Goal: Task Accomplishment & Management: Manage account settings

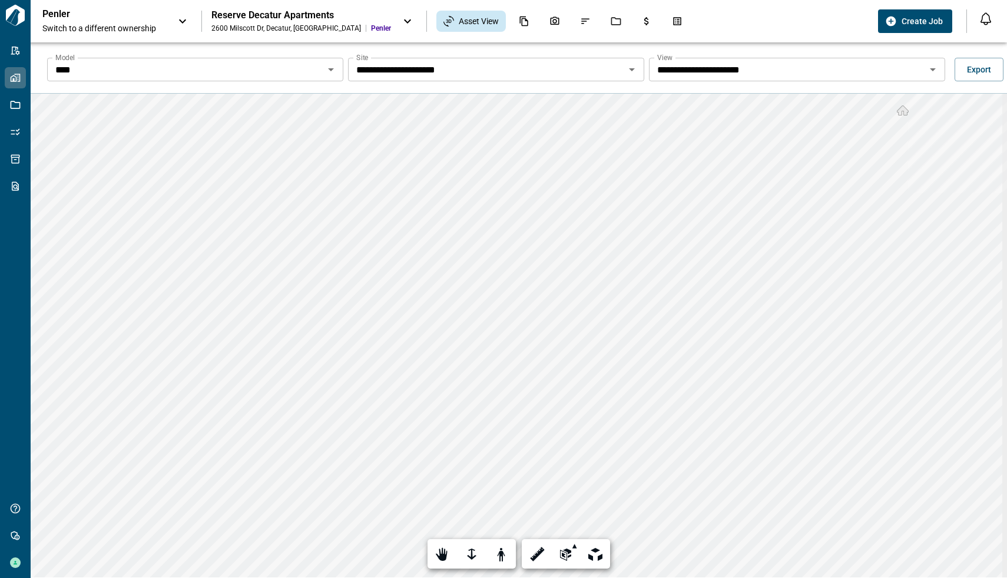
scroll to position [42, 0]
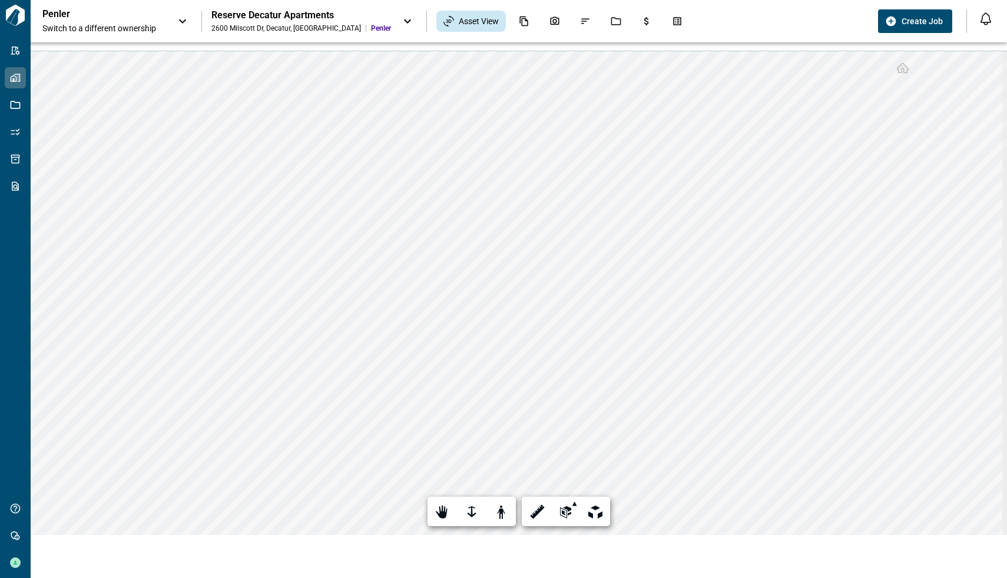
click at [401, 19] on icon at bounding box center [408, 21] width 14 height 14
click at [531, 101] on div at bounding box center [503, 289] width 1007 height 578
click at [138, 23] on span "Switch to a different ownership" at bounding box center [104, 28] width 124 height 12
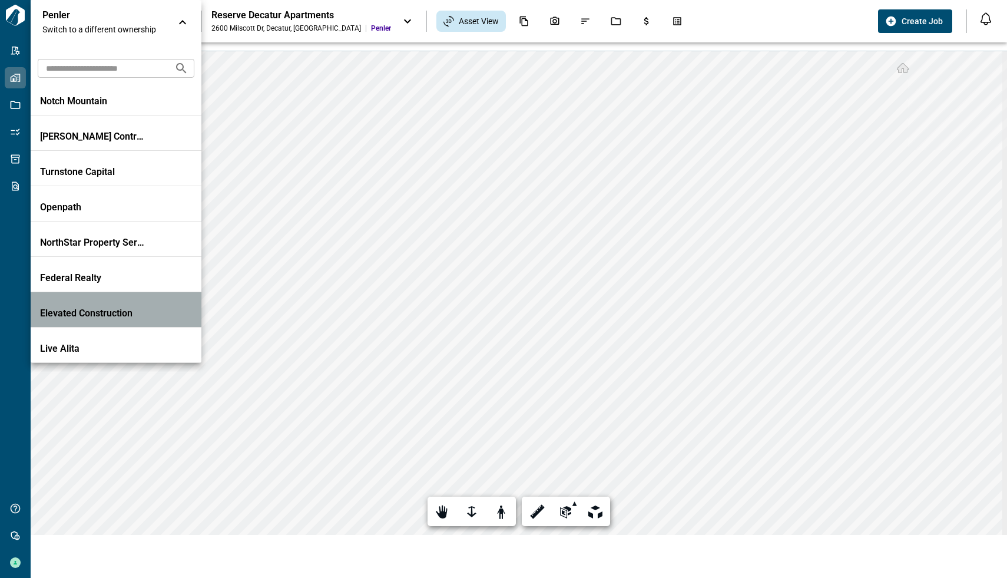
click at [128, 313] on p "Elevated Construction" at bounding box center [93, 313] width 106 height 12
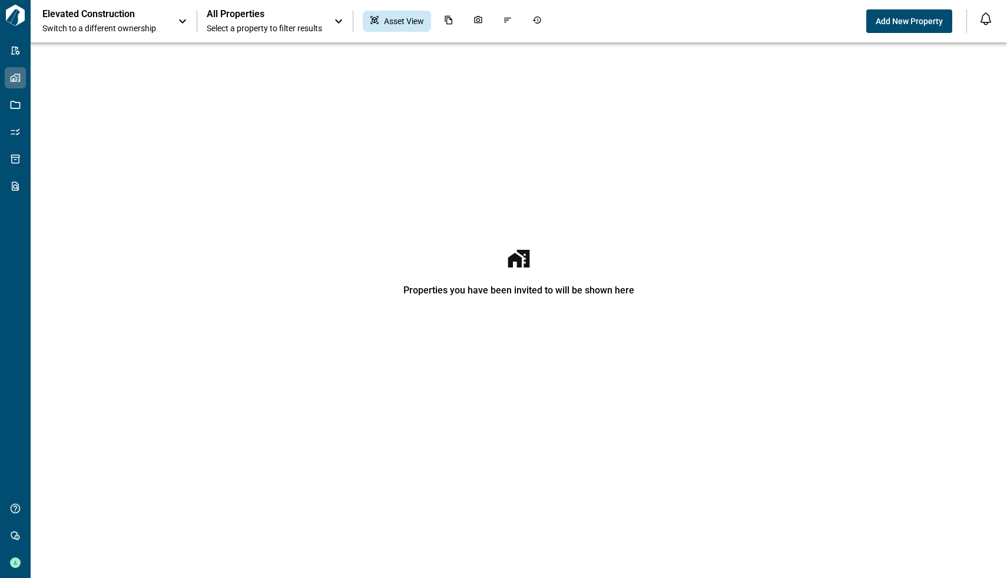
click at [177, 21] on icon at bounding box center [183, 21] width 14 height 14
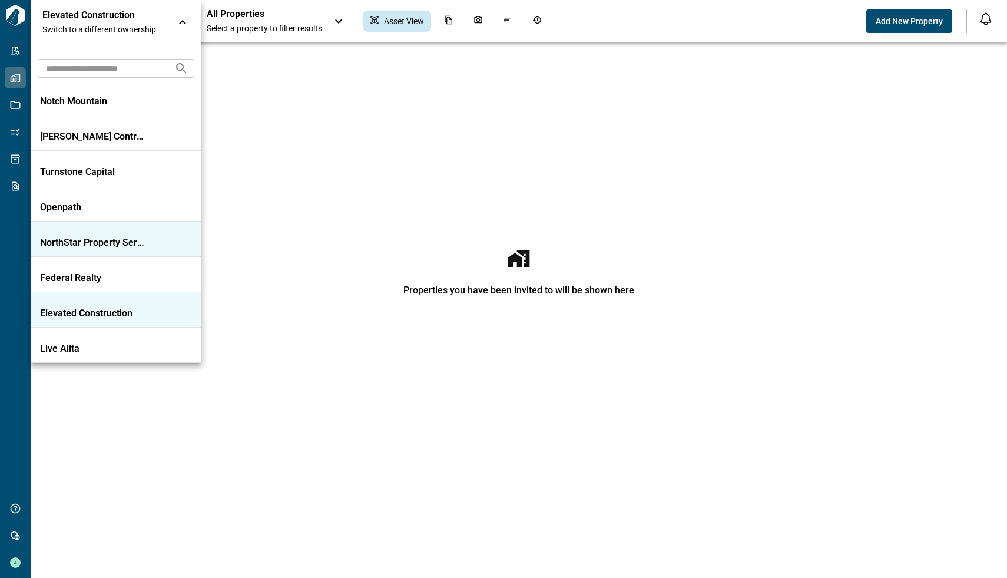
scroll to position [772, 0]
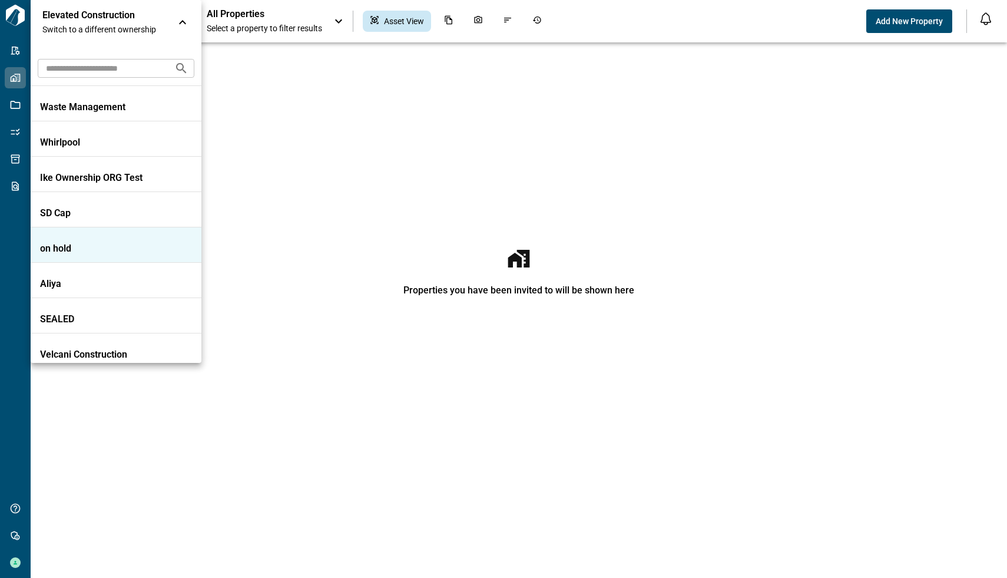
click at [135, 239] on li "on hold" at bounding box center [116, 244] width 171 height 35
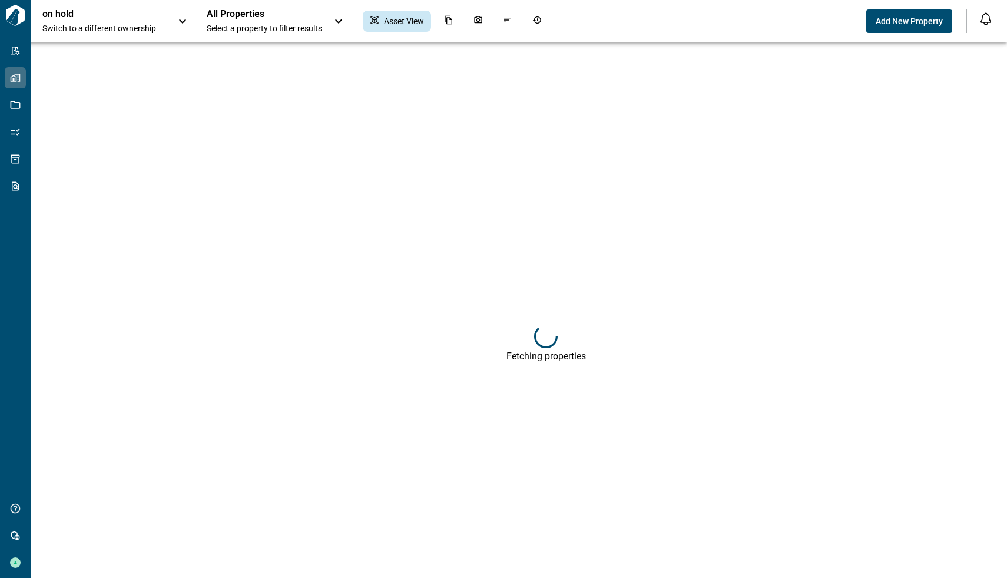
click at [181, 23] on icon at bounding box center [183, 21] width 14 height 14
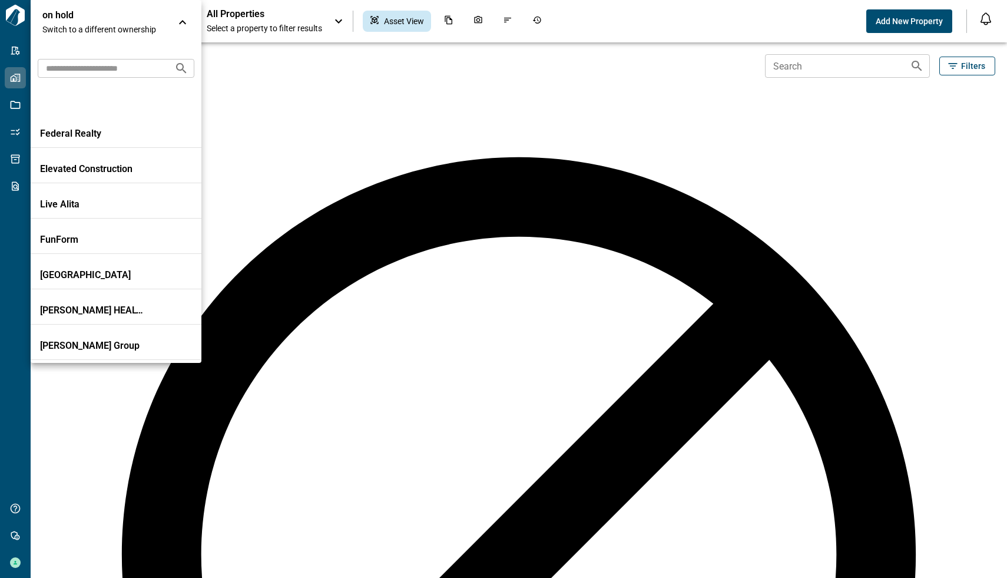
scroll to position [253, 0]
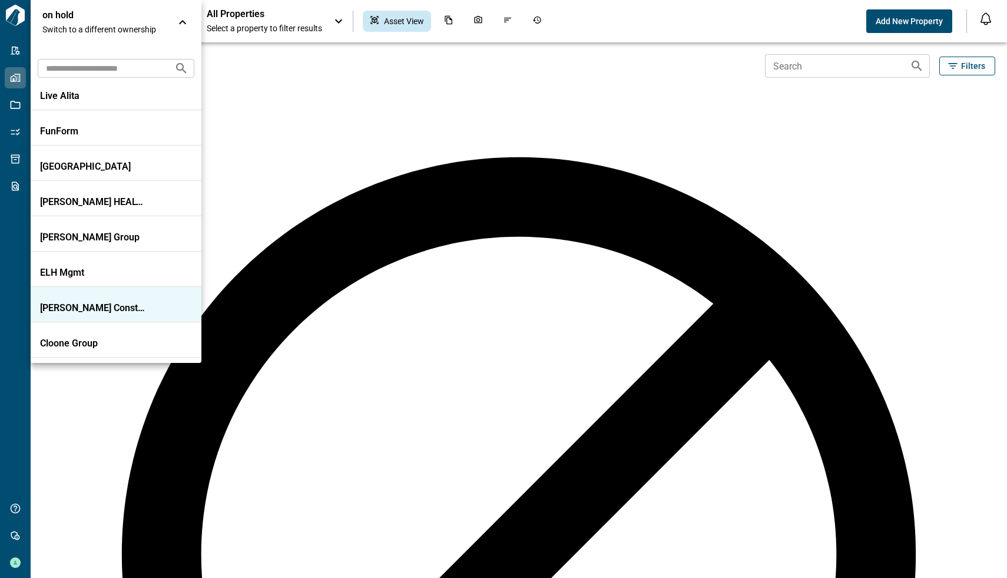
click at [108, 301] on li "[PERSON_NAME] Construction" at bounding box center [116, 304] width 171 height 35
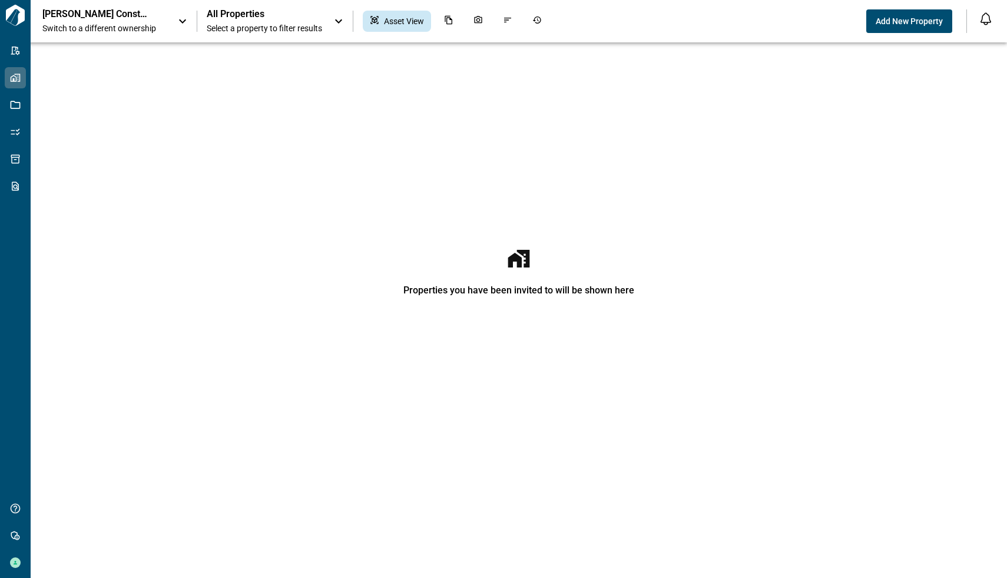
click at [178, 18] on icon at bounding box center [183, 21] width 14 height 14
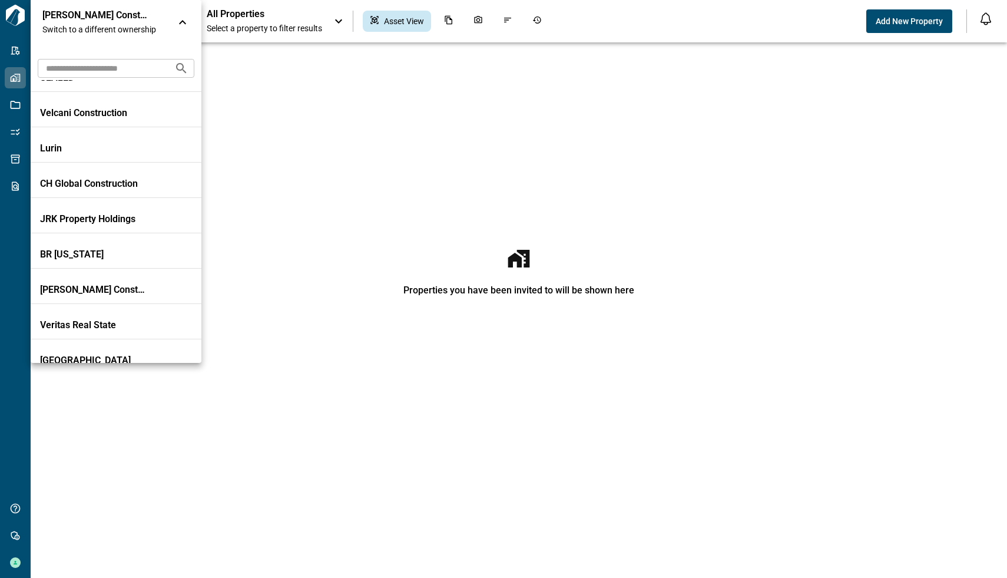
scroll to position [1014, 0]
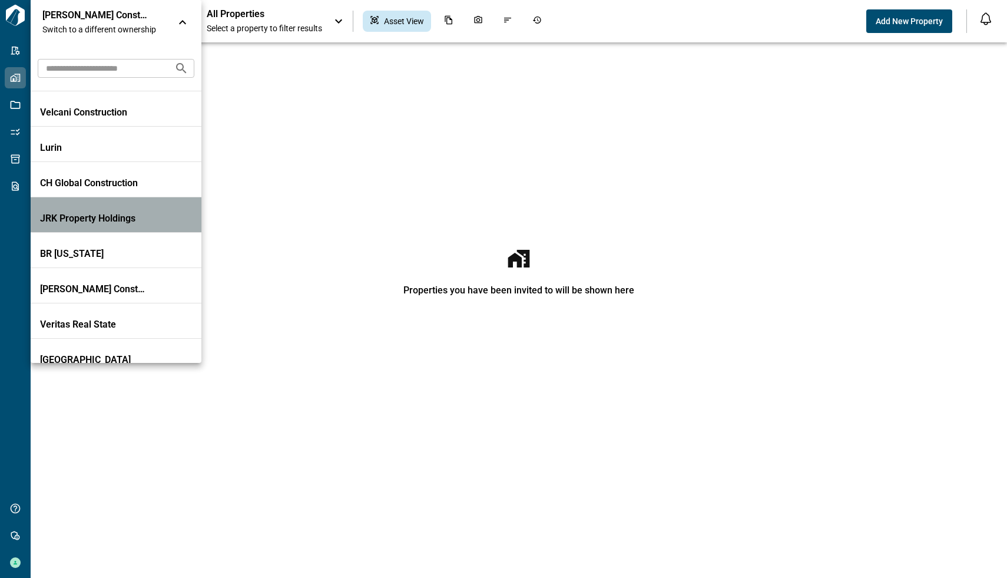
click at [119, 219] on p "JRK Property Holdings" at bounding box center [93, 219] width 106 height 12
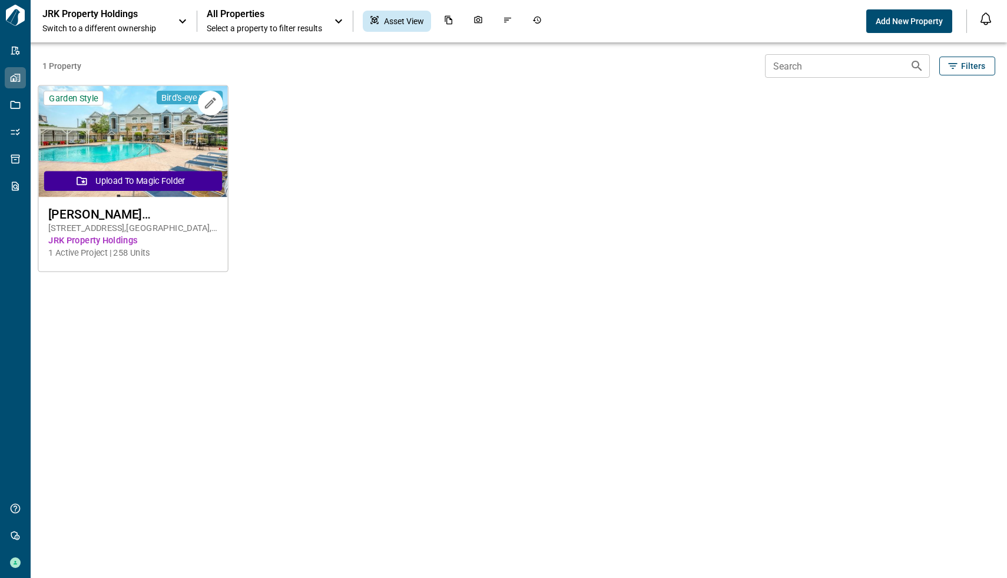
click at [140, 127] on img at bounding box center [132, 141] width 189 height 111
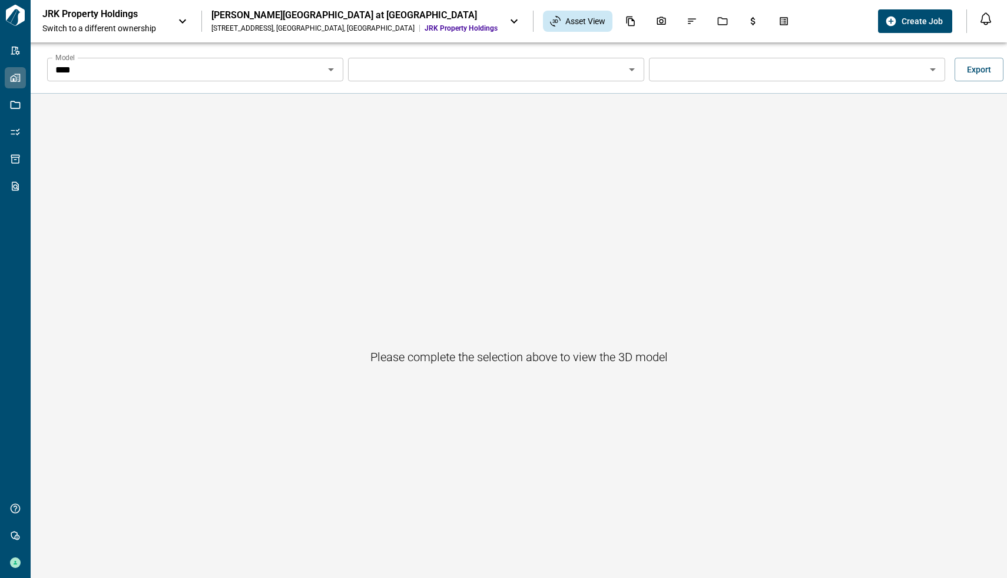
click at [181, 26] on icon at bounding box center [183, 21] width 14 height 14
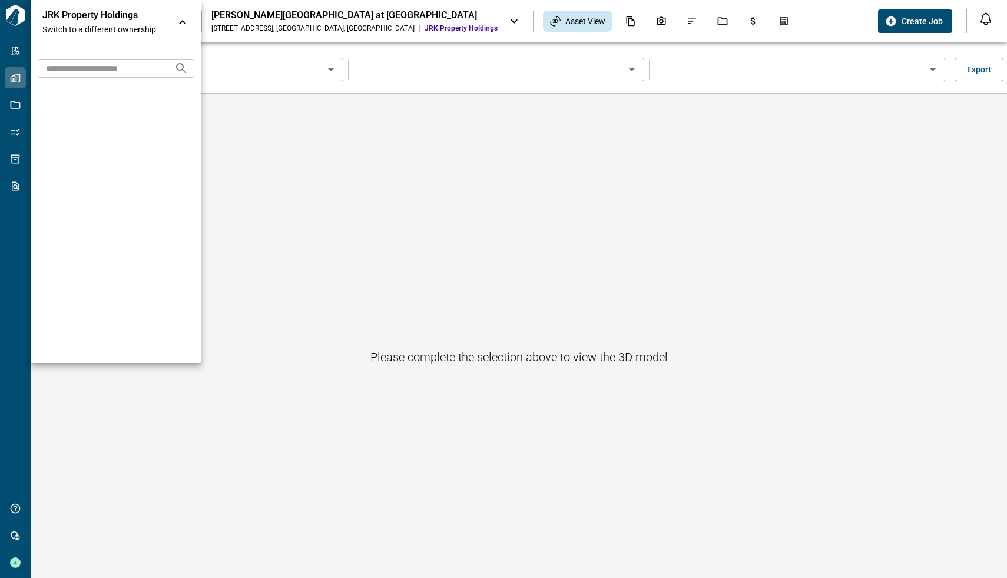
scroll to position [783, 0]
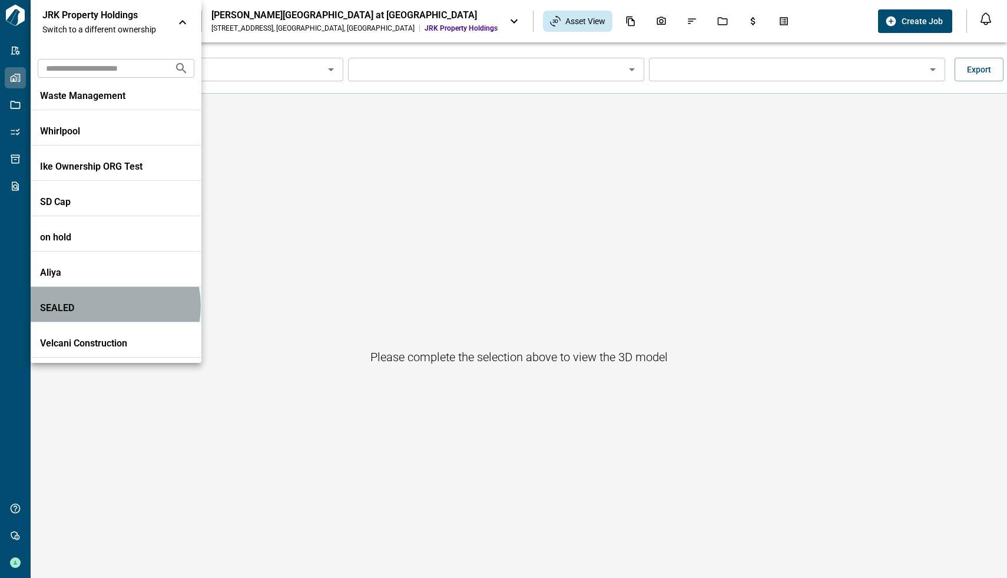
click at [104, 305] on p "SEALED" at bounding box center [93, 308] width 106 height 12
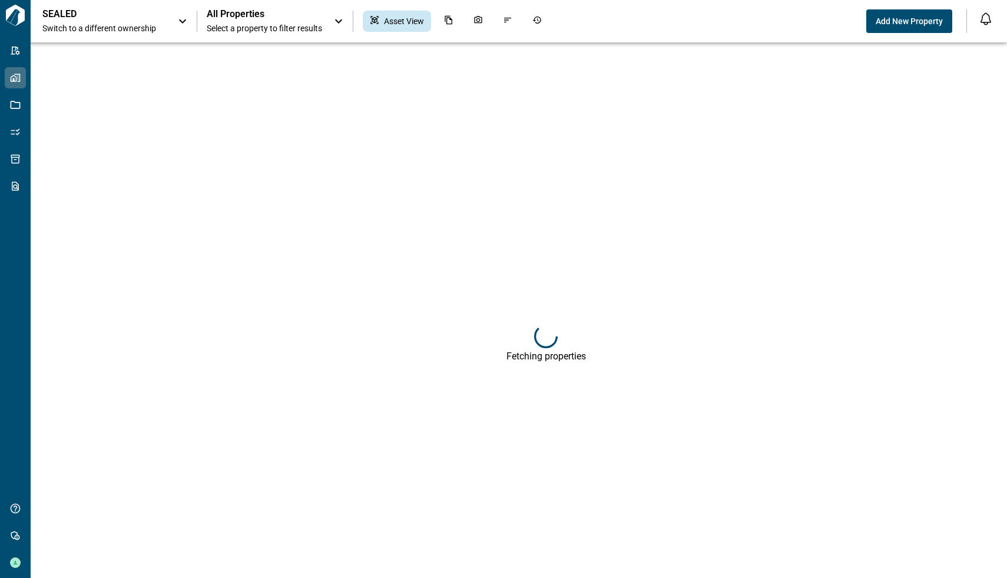
click at [184, 18] on icon at bounding box center [183, 21] width 14 height 14
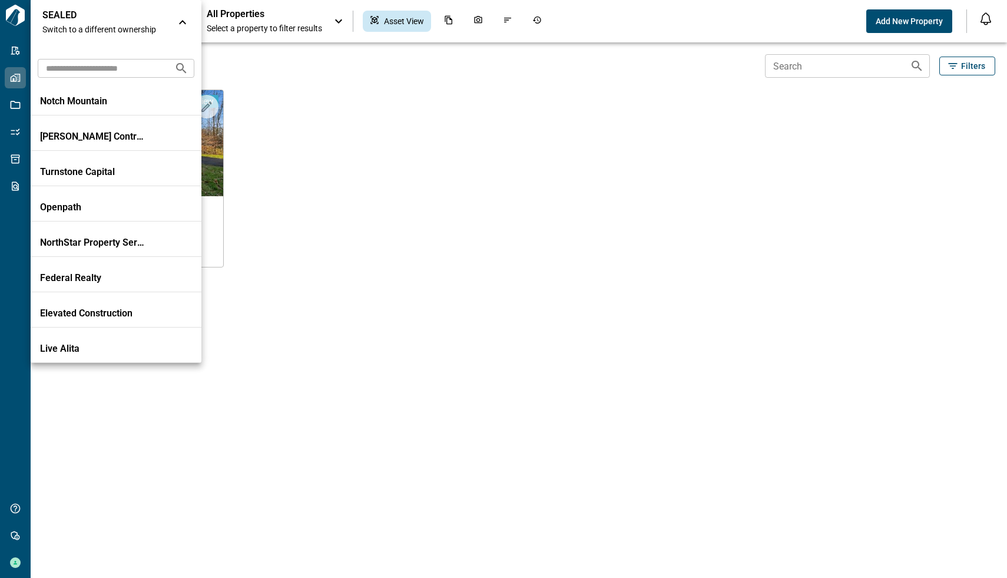
click at [324, 196] on div at bounding box center [503, 289] width 1007 height 578
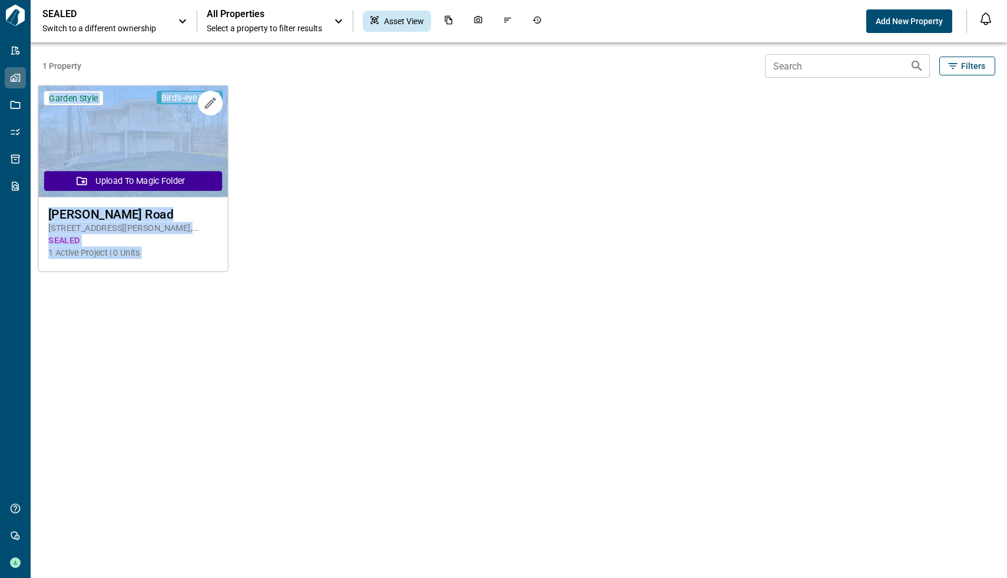
click at [159, 125] on img at bounding box center [132, 141] width 189 height 111
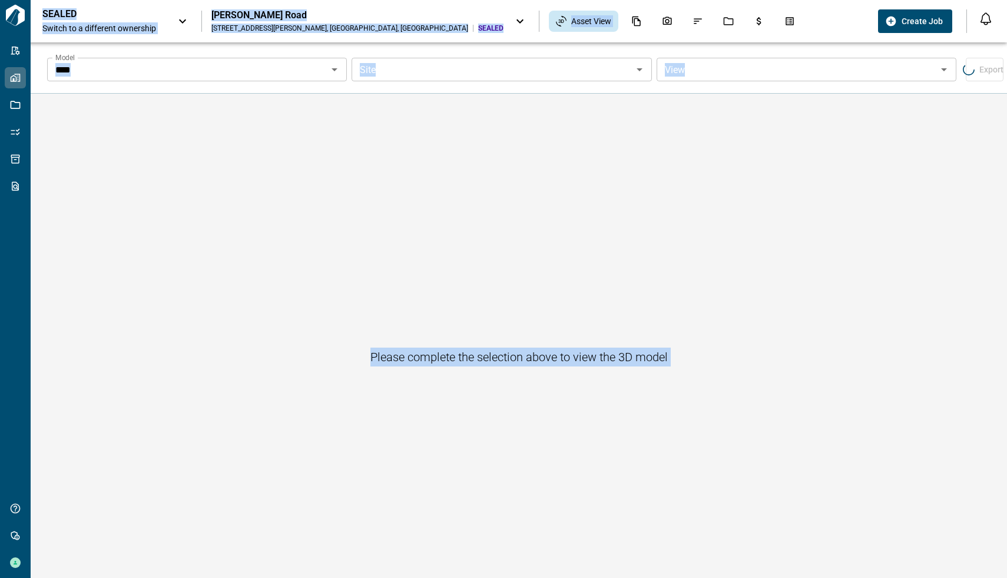
click at [745, 30] on div "SEALED Switch to a different ownership [PERSON_NAME] Road [STREET_ADDRESS][PERS…" at bounding box center [457, 21] width 831 height 26
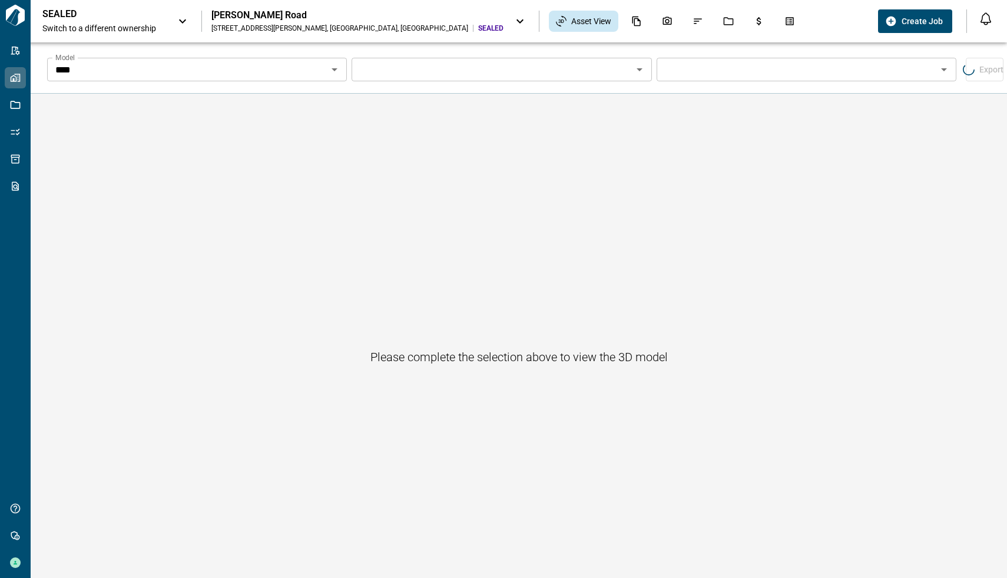
click at [633, 74] on icon "Open" at bounding box center [640, 69] width 14 height 14
click at [179, 22] on icon at bounding box center [183, 21] width 14 height 14
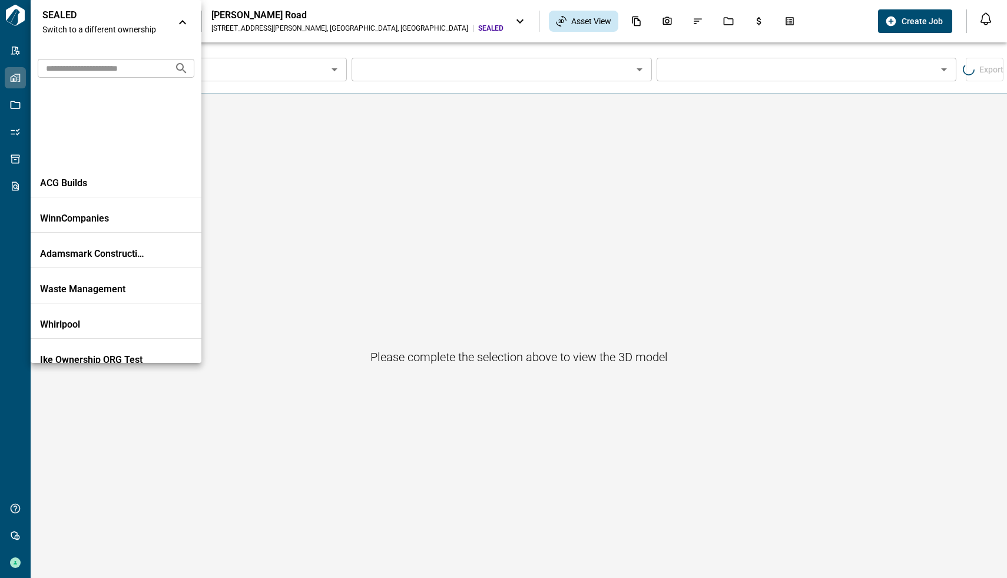
scroll to position [731, 0]
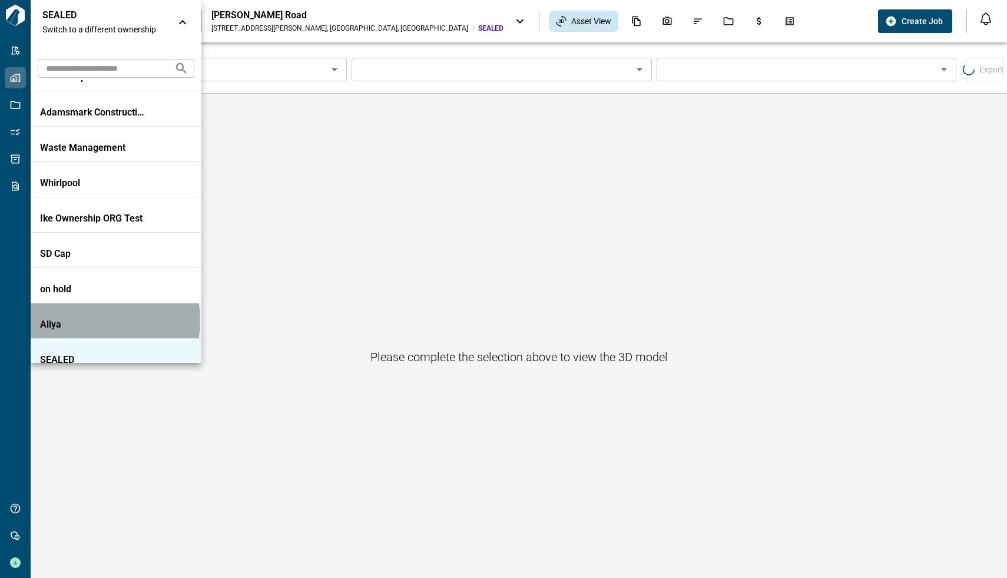
click at [84, 320] on p "Aliya" at bounding box center [93, 325] width 106 height 12
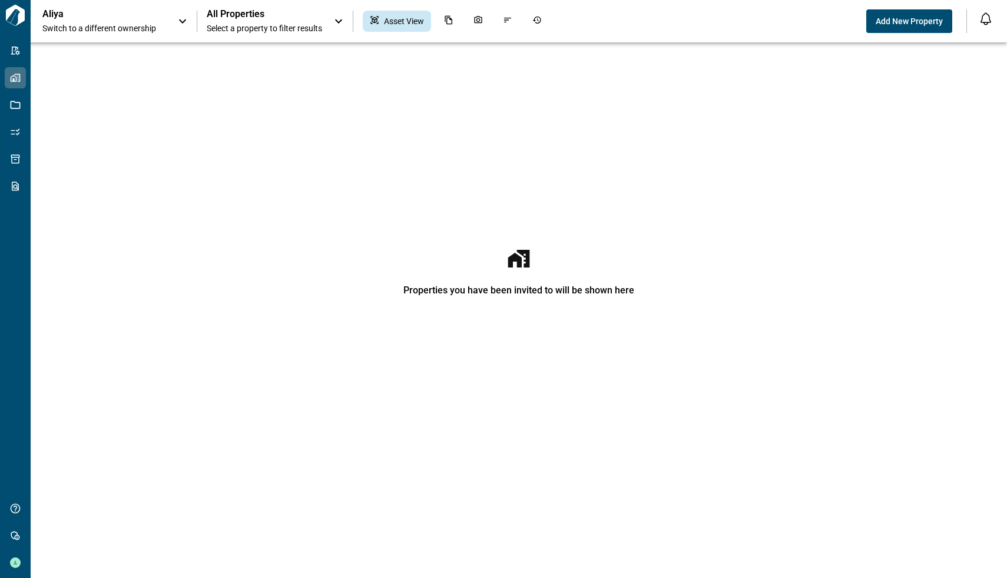
click at [177, 21] on icon at bounding box center [183, 21] width 14 height 14
click at [187, 42] on div "Aliya Switch to a different ownership" at bounding box center [116, 22] width 171 height 45
click at [187, 26] on icon at bounding box center [183, 21] width 14 height 14
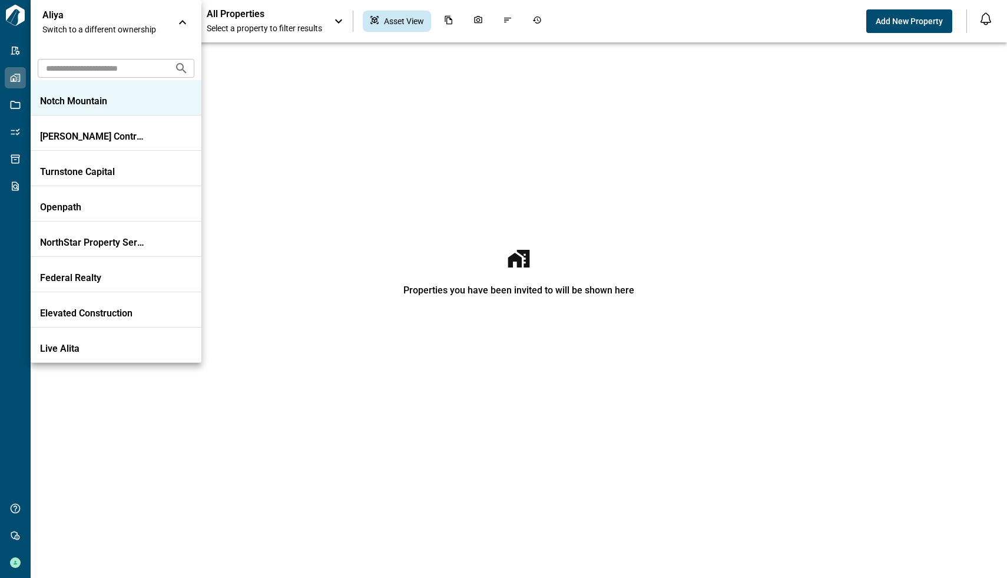
click at [92, 107] on li "Notch Mountain" at bounding box center [116, 97] width 171 height 35
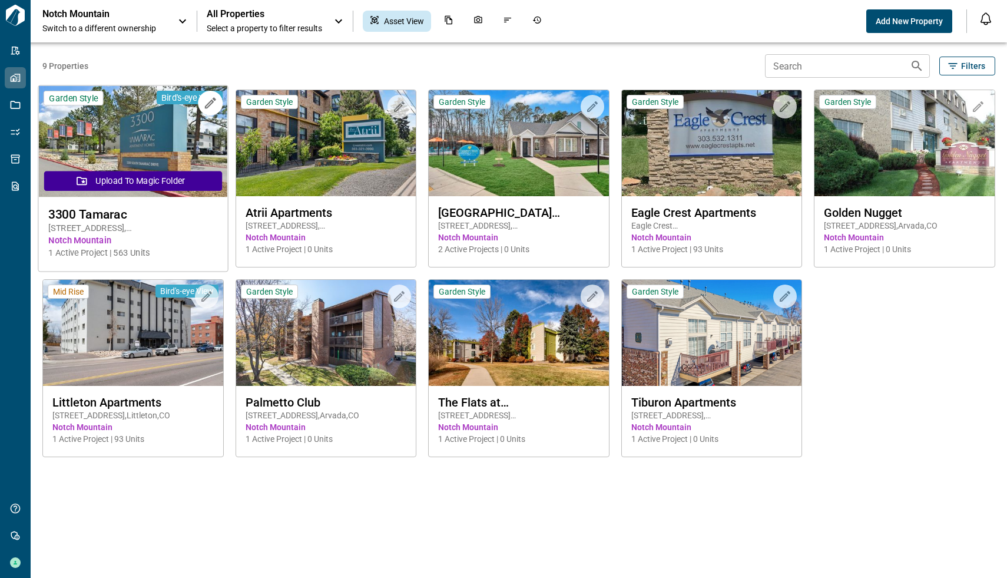
click at [167, 147] on img at bounding box center [132, 141] width 189 height 111
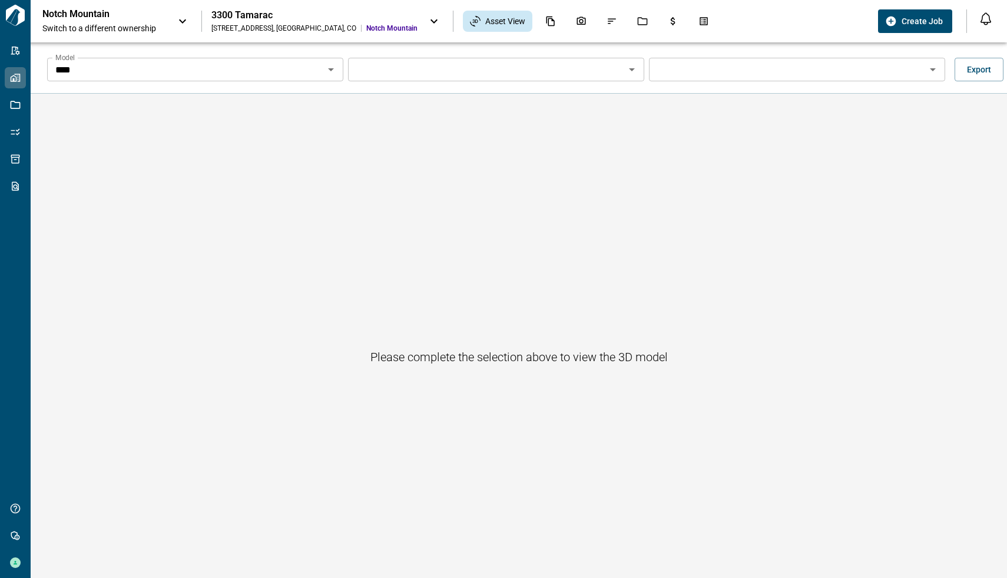
click at [594, 64] on input "Model" at bounding box center [487, 69] width 270 height 16
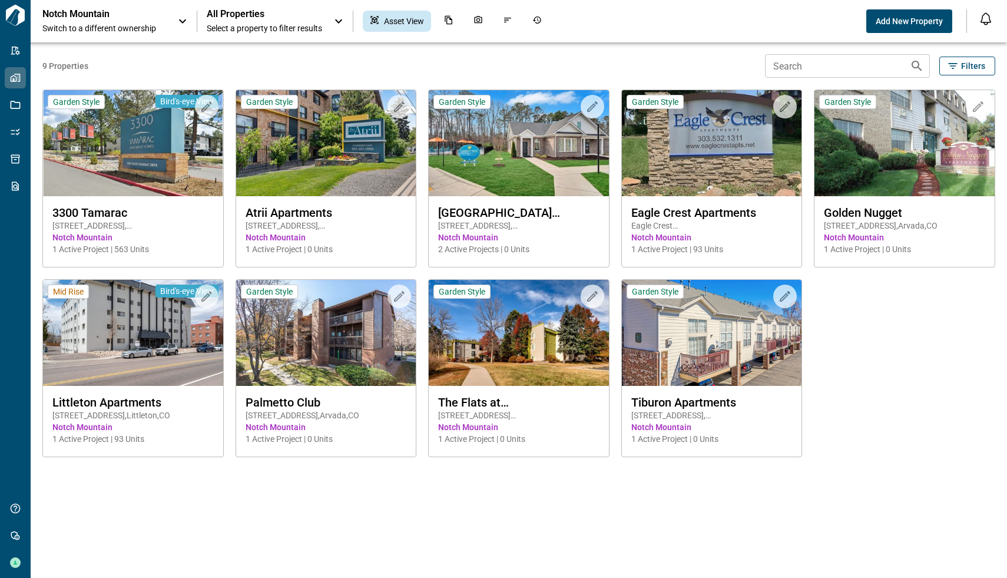
click at [877, 301] on div "Upload to Magic Folder Garden Style Bird's-eye View [STREET_ADDRESS] Active Pro…" at bounding box center [513, 261] width 965 height 391
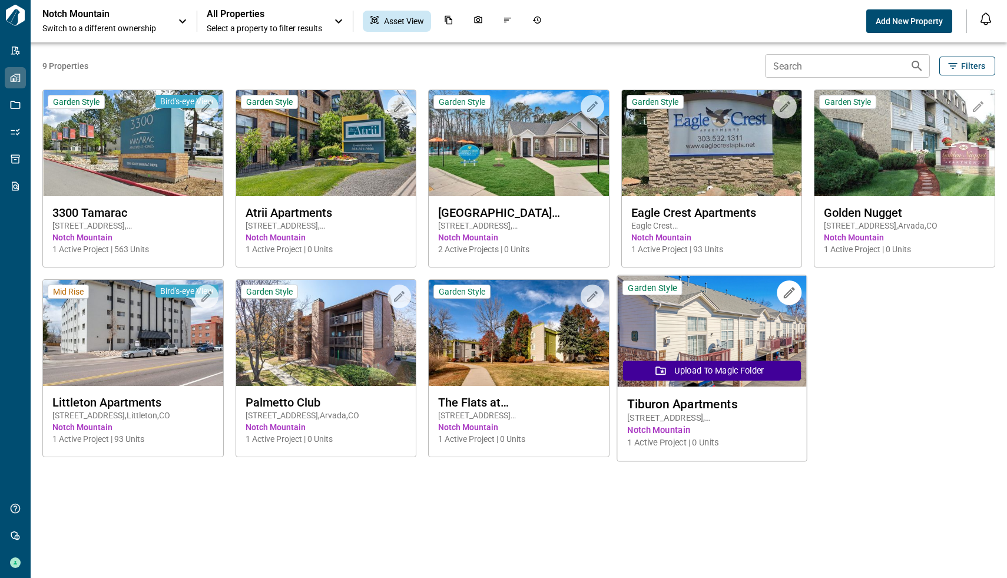
click at [729, 306] on img at bounding box center [711, 331] width 189 height 111
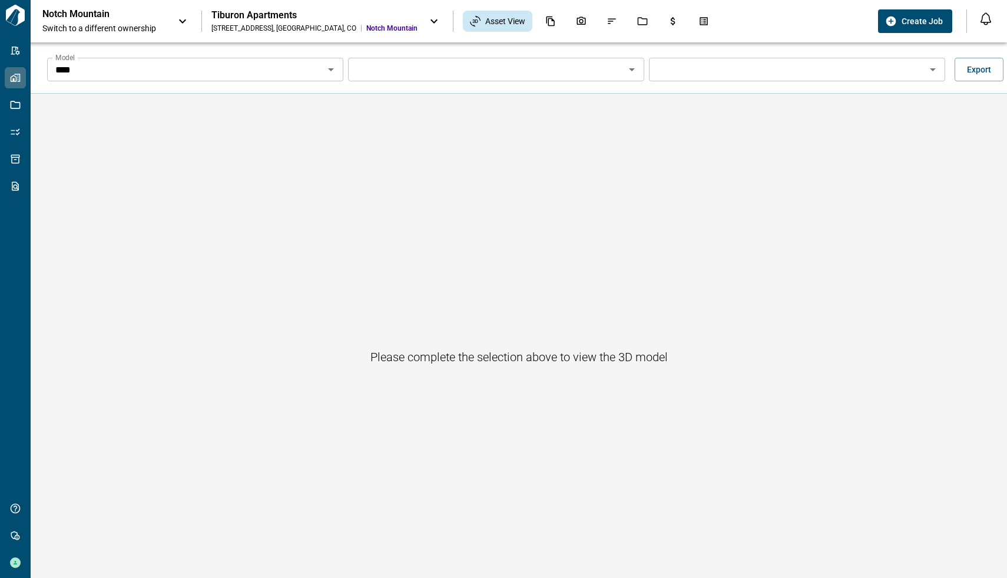
click at [566, 72] on input "Model" at bounding box center [487, 69] width 270 height 16
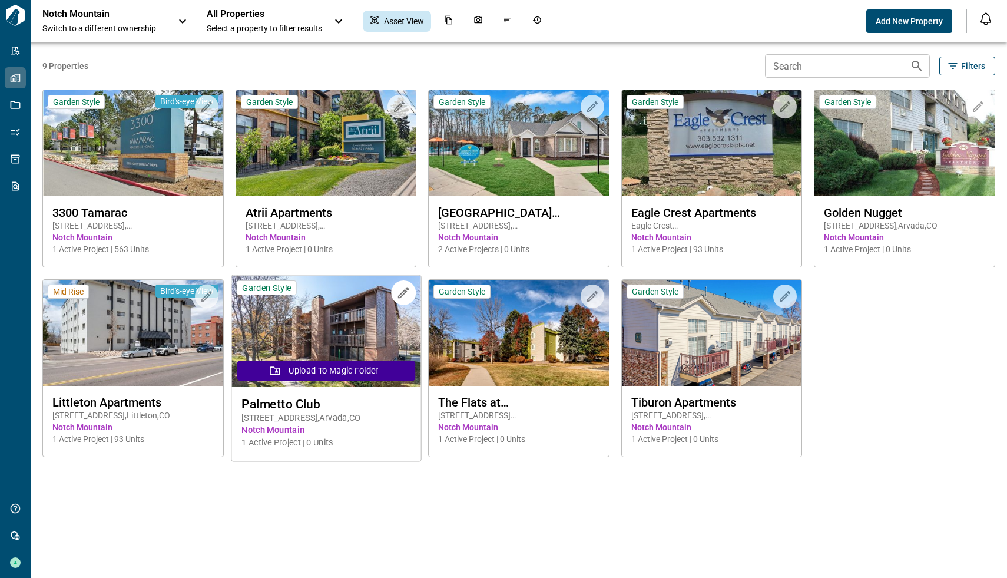
click at [326, 311] on img at bounding box center [326, 331] width 189 height 111
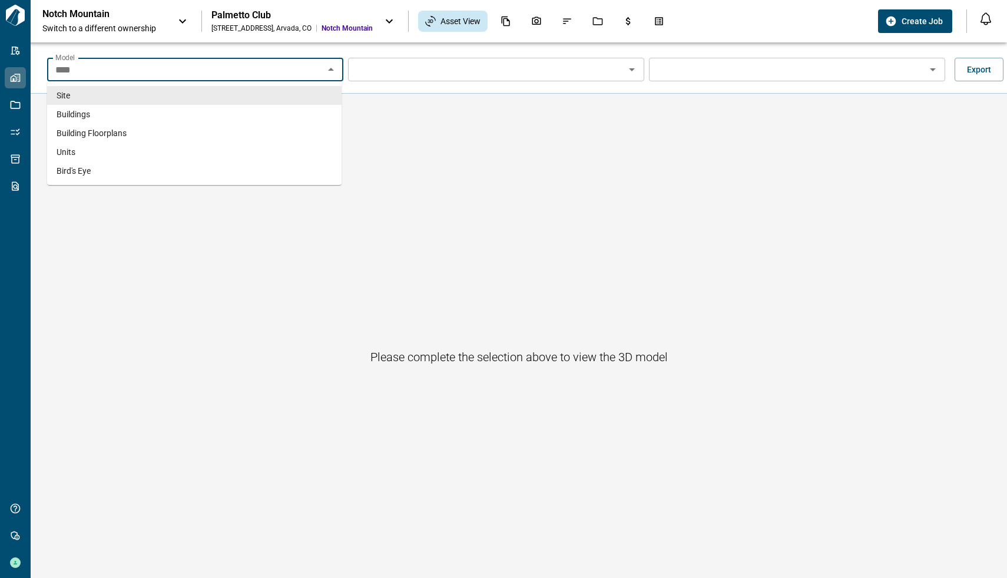
click at [275, 74] on input "****" at bounding box center [186, 69] width 270 height 16
click at [97, 117] on li "Buildings" at bounding box center [194, 114] width 295 height 19
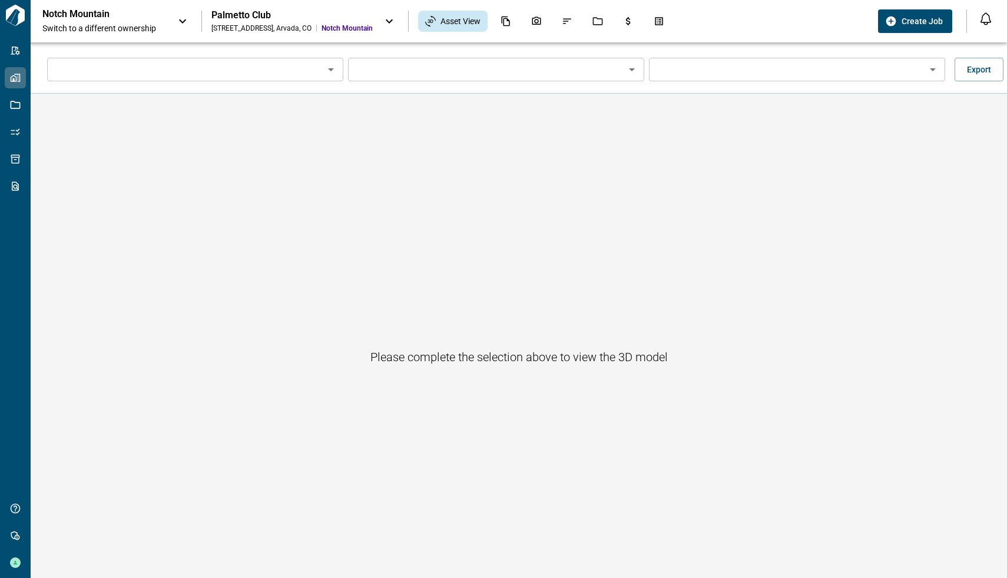
type input "*********"
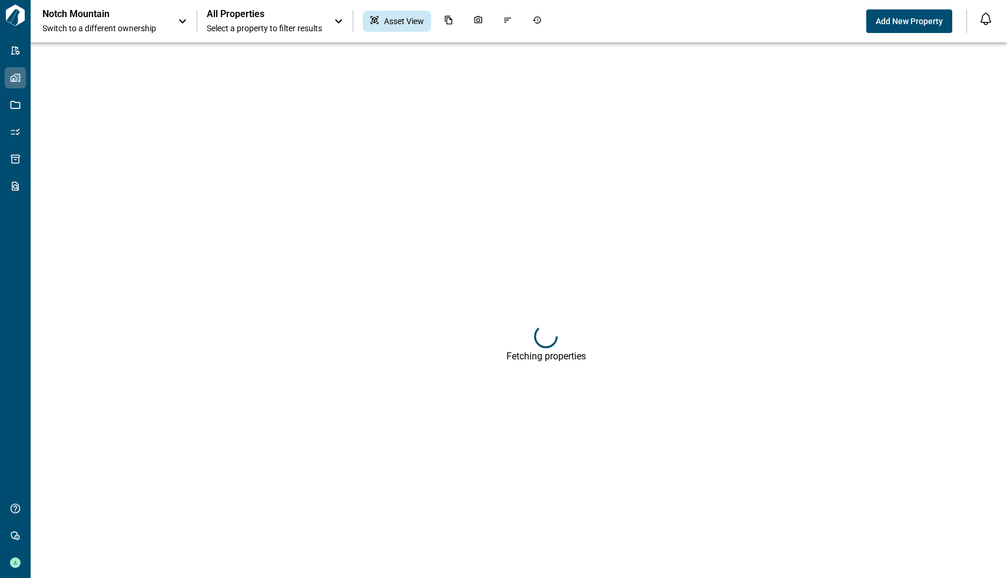
click at [107, 22] on div "Notch Mountain Switch to a different ownership" at bounding box center [104, 21] width 124 height 26
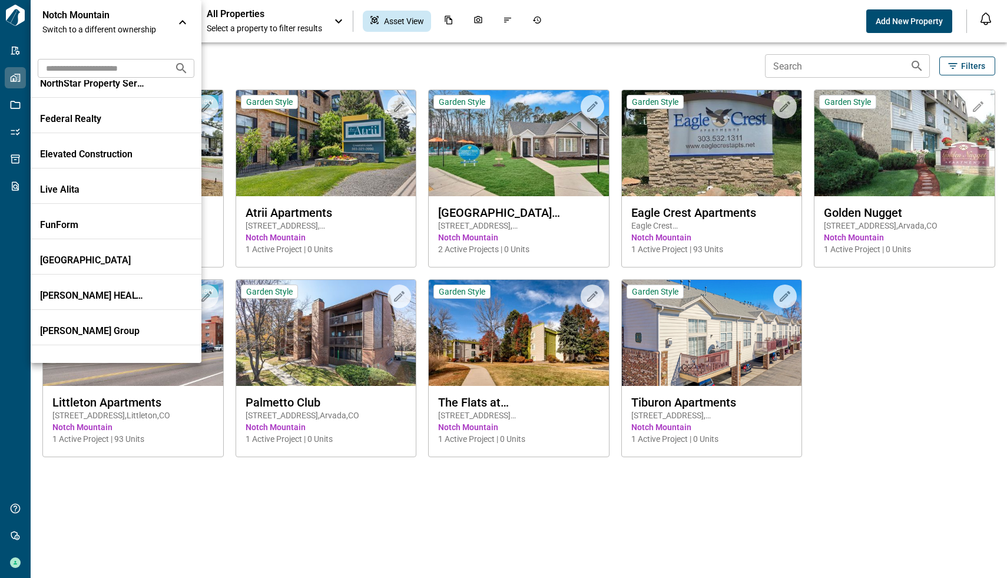
scroll to position [227, 0]
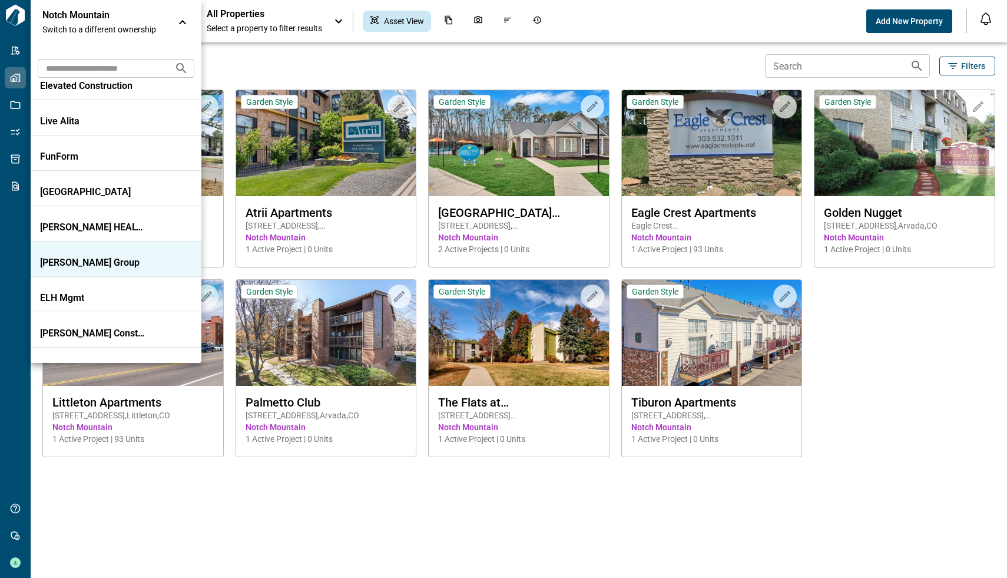
click at [112, 265] on p "[PERSON_NAME] Group" at bounding box center [93, 263] width 106 height 12
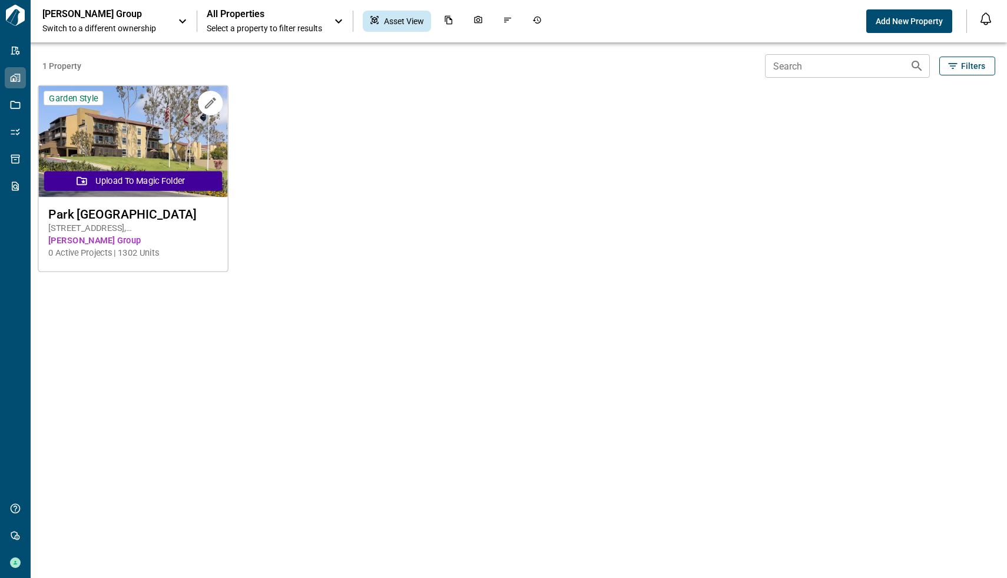
click at [176, 157] on img at bounding box center [132, 141] width 189 height 111
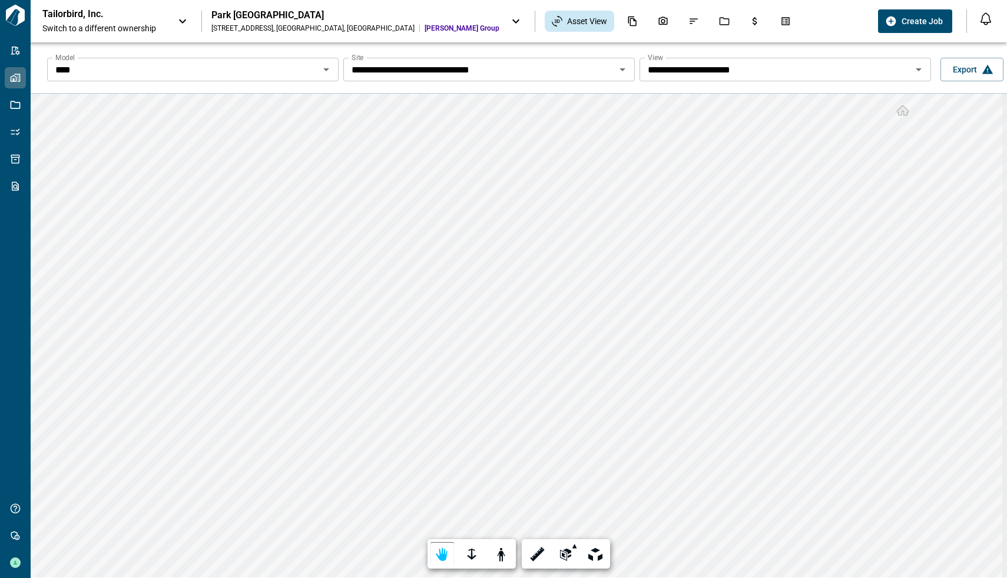
scroll to position [42, 0]
